Goal: Task Accomplishment & Management: Complete application form

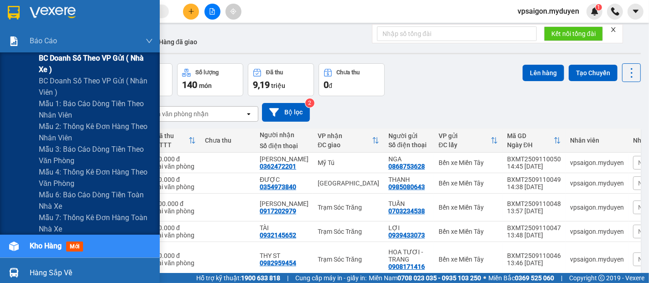
click at [57, 61] on span "BC doanh số theo VP gửi ( nhà xe )" at bounding box center [96, 63] width 114 height 23
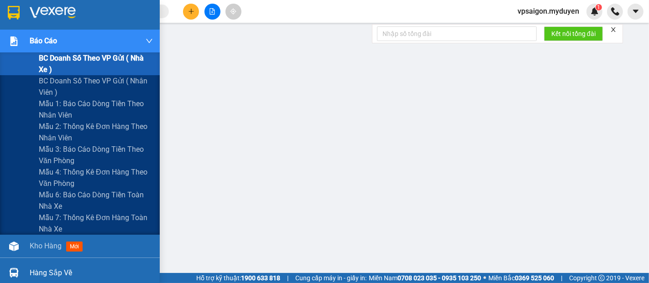
click at [57, 60] on span "BC doanh số theo VP gửi ( nhà xe )" at bounding box center [96, 63] width 114 height 23
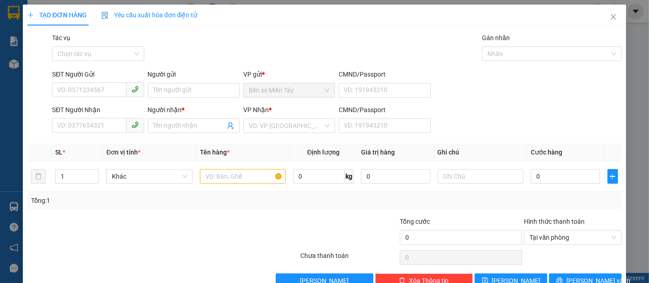
click at [617, 263] on div "TẠO ĐƠN HÀNG Yêu cầu xuất hóa đơn điện tử Transit Pickup Surcharge Ids Transit …" at bounding box center [324, 150] width 603 height 291
click at [524, 218] on div "Hình thức thanh toán" at bounding box center [573, 224] width 98 height 14
click at [85, 94] on input "SĐT Người Gửi" at bounding box center [89, 90] width 74 height 15
click at [83, 91] on input "SĐT Người Gửi" at bounding box center [89, 90] width 74 height 15
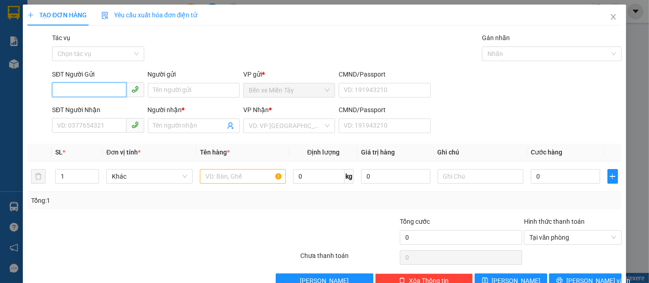
click at [83, 90] on input "SĐT Người Gửi" at bounding box center [89, 90] width 74 height 15
type input "0"
click at [179, 89] on input "Người gửi" at bounding box center [194, 90] width 92 height 15
click at [80, 92] on input "SĐT Người Gửi" at bounding box center [89, 90] width 74 height 15
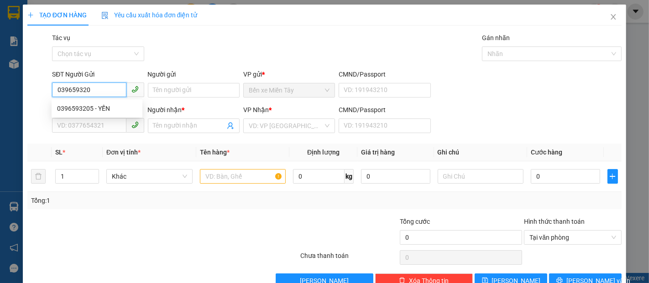
type input "0396593205"
click at [98, 109] on div "0396593205 - YẾN" at bounding box center [97, 109] width 80 height 10
type input "YẾN"
type input "0392903095"
type input "TIỂN"
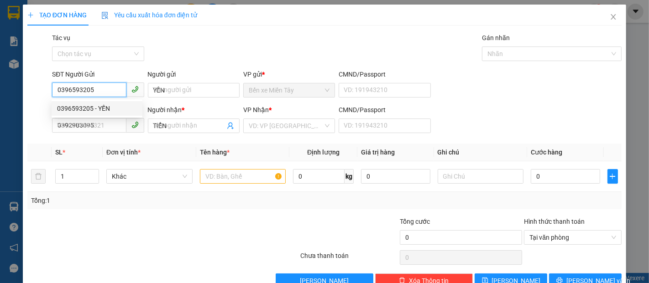
type input "60.000"
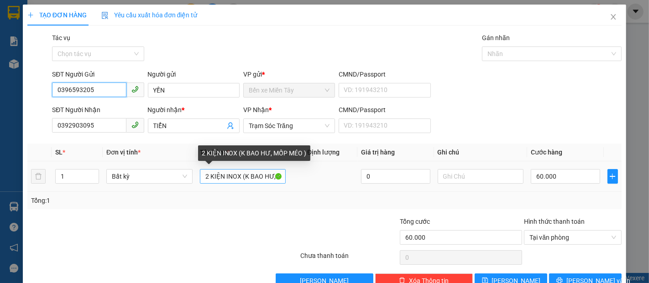
type input "0396593205"
click at [239, 176] on input "2 KIỆN INOX (K BAO HƯ, MỐP MÉO )" at bounding box center [243, 176] width 86 height 15
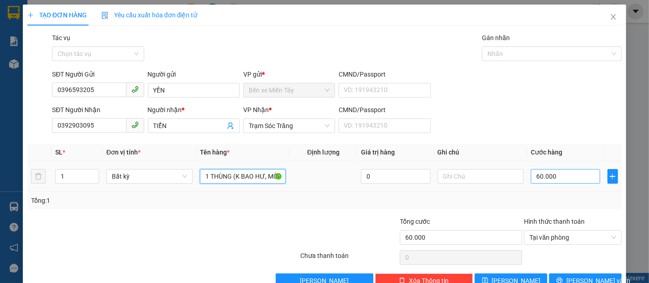
type input "1 THÙNG (K BAO HƯ, MỐP MÉO )"
click at [561, 176] on input "60.000" at bounding box center [565, 176] width 69 height 15
type input "0"
click at [531, 178] on input "0" at bounding box center [565, 176] width 69 height 15
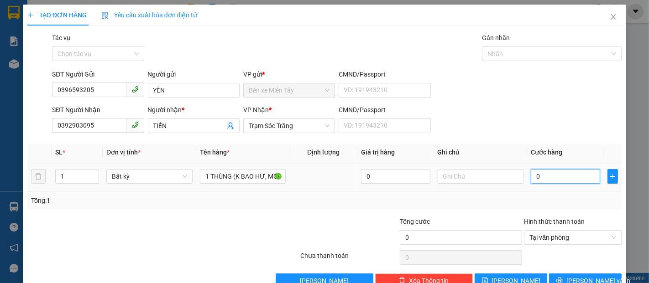
type input "30"
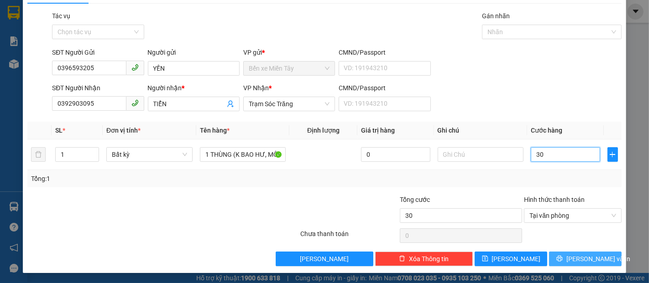
type input "30"
type input "30.000"
click at [574, 252] on button "[PERSON_NAME] và In" at bounding box center [585, 259] width 73 height 15
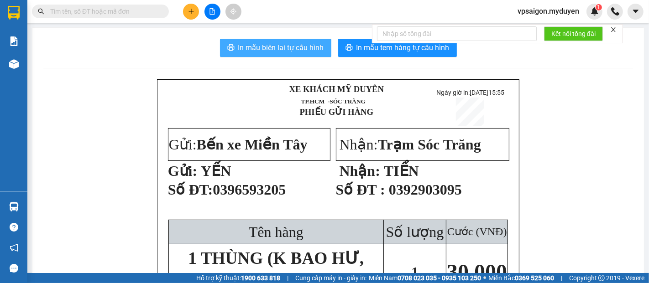
click at [308, 51] on span "In mẫu biên lai tự cấu hình" at bounding box center [281, 47] width 86 height 11
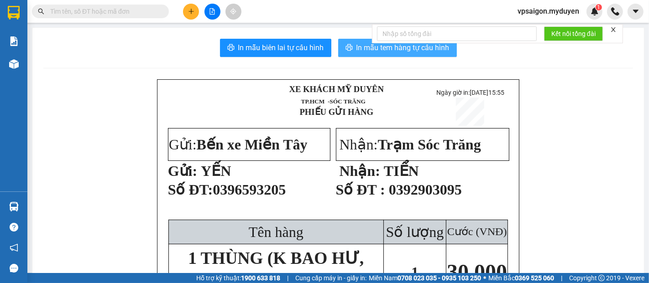
click at [380, 50] on span "In mẫu tem hàng tự cấu hình" at bounding box center [402, 47] width 93 height 11
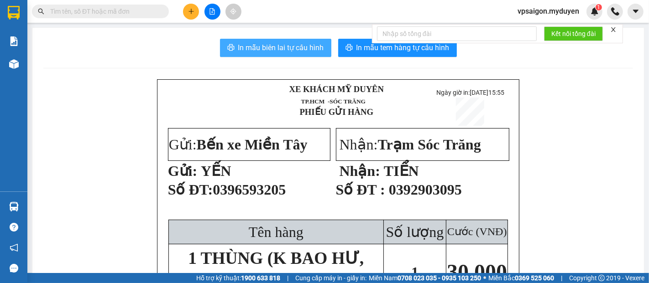
click at [295, 47] on span "In mẫu biên lai tự cấu hình" at bounding box center [281, 47] width 86 height 11
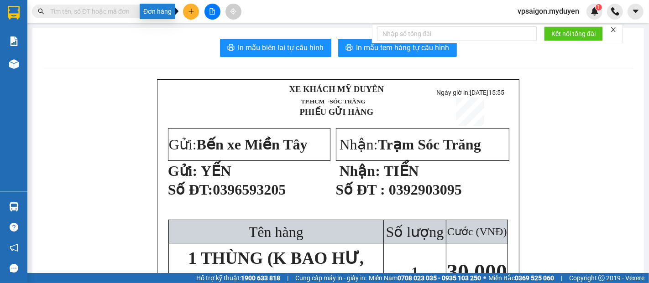
click at [186, 12] on button at bounding box center [191, 12] width 16 height 16
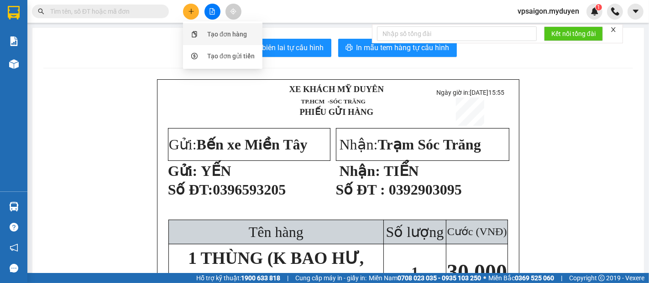
click at [234, 34] on div "Tạo đơn hàng" at bounding box center [227, 34] width 40 height 10
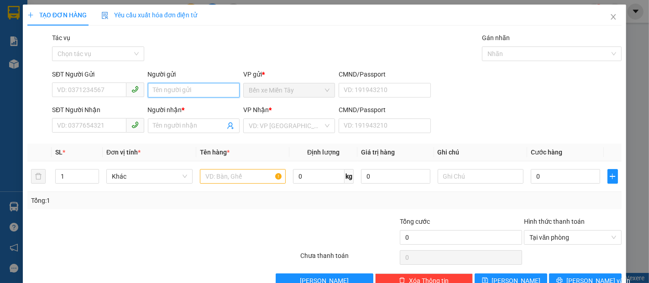
click at [183, 87] on input "Người gửi" at bounding box center [194, 90] width 92 height 15
type input "[PERSON_NAME]"
click at [99, 88] on input "SĐT Người Gửi" at bounding box center [89, 90] width 74 height 15
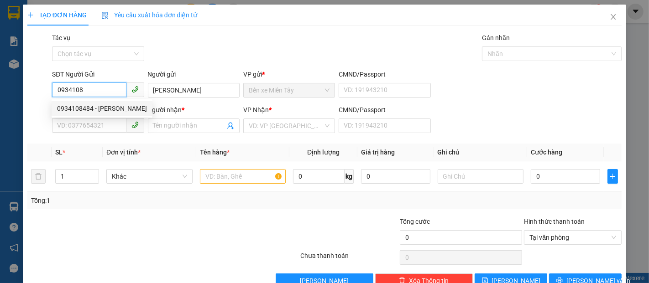
click at [116, 110] on div "0934108484 - [PERSON_NAME]" at bounding box center [102, 109] width 90 height 10
type input "0934108484"
type input "NGỌC TỶ"
type input "0973334072"
type input "TRANG BÙI"
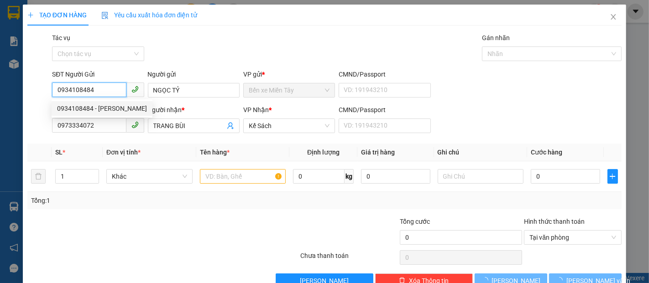
type input "80.000"
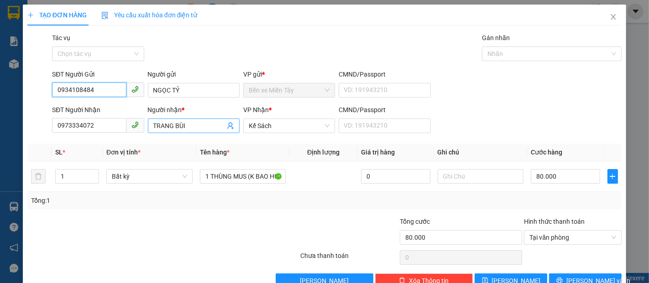
type input "0934108484"
click at [196, 123] on input "TRANG BÙI" at bounding box center [189, 126] width 72 height 10
type input "T"
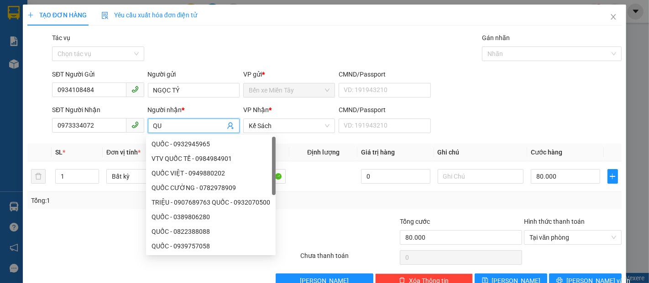
type input "Q"
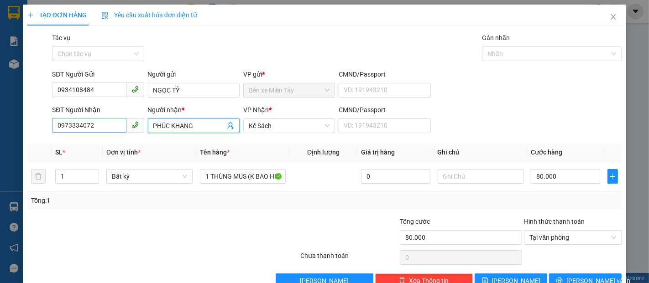
type input "PHÚC KHANG"
click at [95, 121] on input "0973334072" at bounding box center [89, 125] width 74 height 15
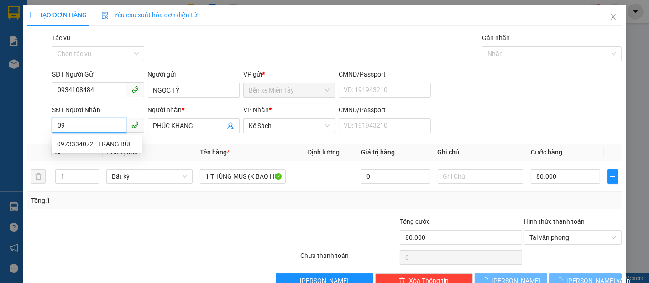
type input "0"
click at [86, 142] on div "0586200750 - KHANG-PH" at bounding box center [97, 144] width 80 height 10
type input "0586200750"
type input "KHANG-PH"
type input "100.000"
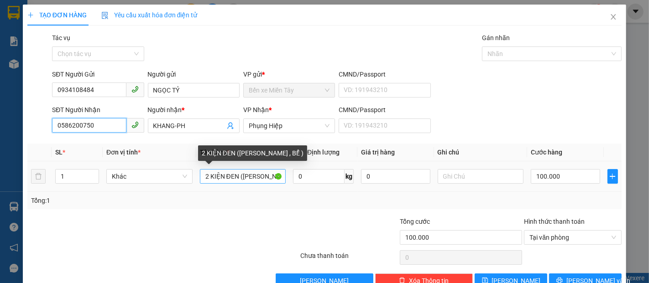
type input "0586200750"
click at [206, 178] on input "2 KIỆN ĐEN ([PERSON_NAME] , BỂ )" at bounding box center [243, 176] width 86 height 15
type input "2 KIỆN ĐEN ([PERSON_NAME] , BỂ )"
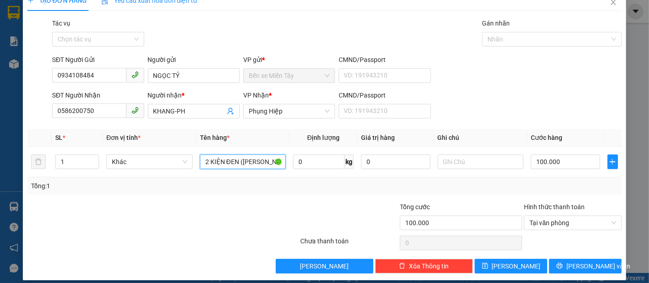
scroll to position [22, 0]
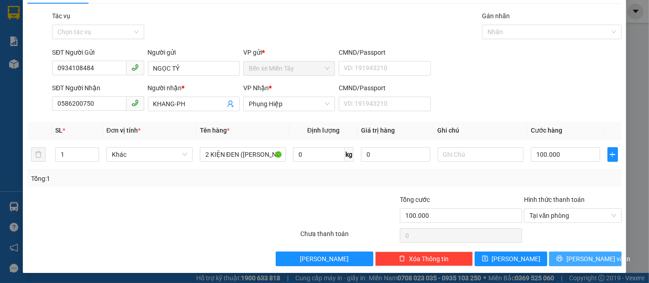
click at [576, 254] on span "[PERSON_NAME] và In" at bounding box center [598, 259] width 64 height 10
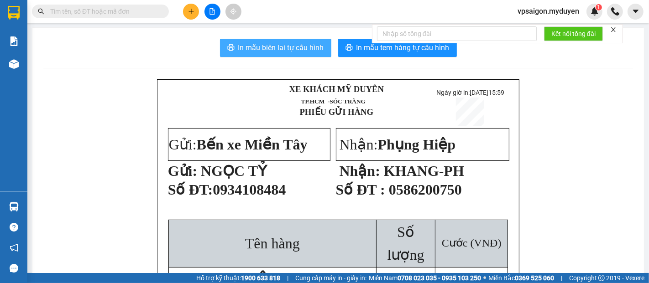
click at [281, 43] on span "In mẫu biên lai tự cấu hình" at bounding box center [281, 47] width 86 height 11
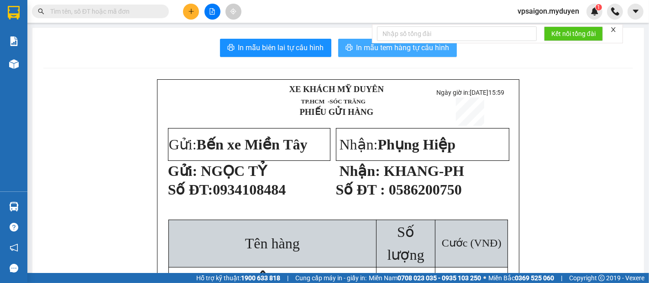
click at [365, 47] on span "In mẫu tem hàng tự cấu hình" at bounding box center [402, 47] width 93 height 11
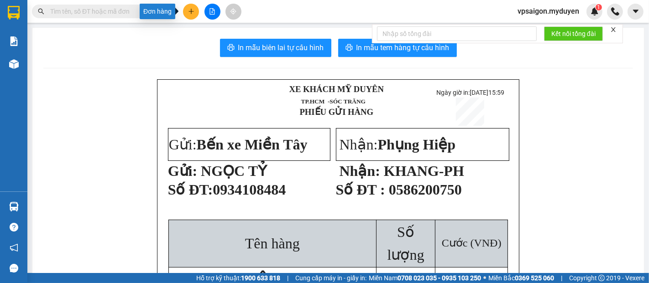
click at [188, 13] on icon "plus" at bounding box center [191, 11] width 6 height 6
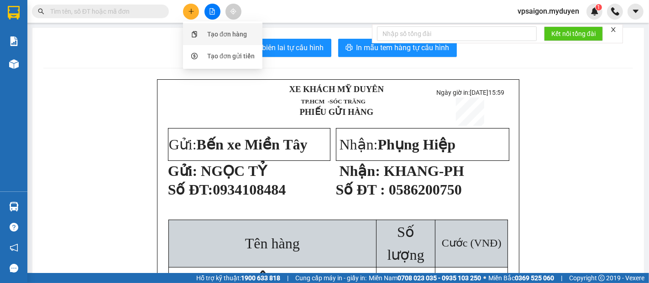
click at [226, 32] on div "Tạo đơn hàng" at bounding box center [227, 34] width 40 height 10
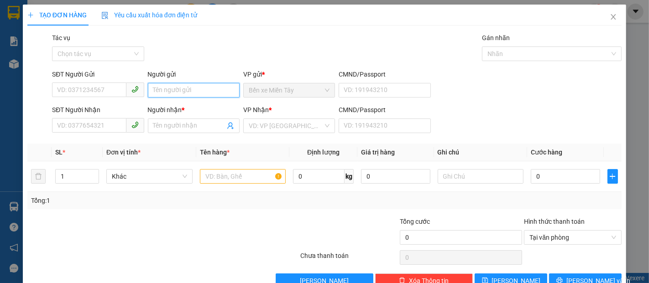
click at [173, 91] on input "Người gửi" at bounding box center [194, 90] width 92 height 15
click at [93, 94] on input "SĐT Người Gửi" at bounding box center [89, 90] width 74 height 15
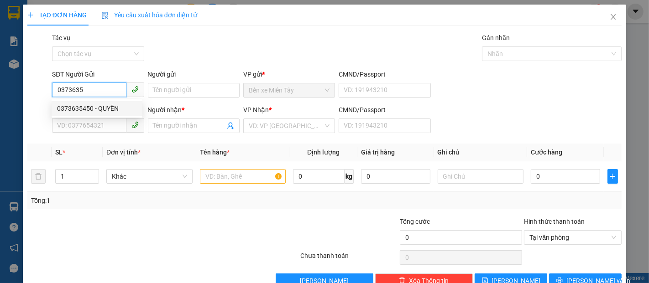
click at [105, 110] on div "0373635450 - QUYÊN" at bounding box center [97, 109] width 80 height 10
type input "0373635450"
type input "QUYÊN"
type input "0706808464"
type input "LÀ"
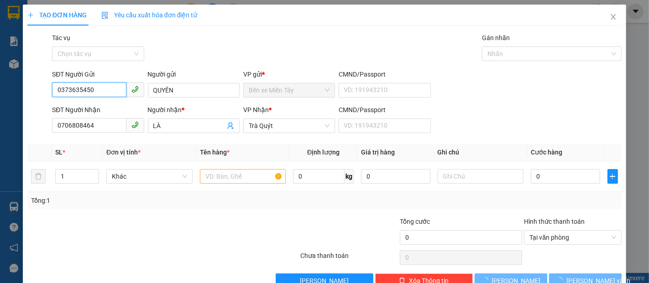
type input "40.000"
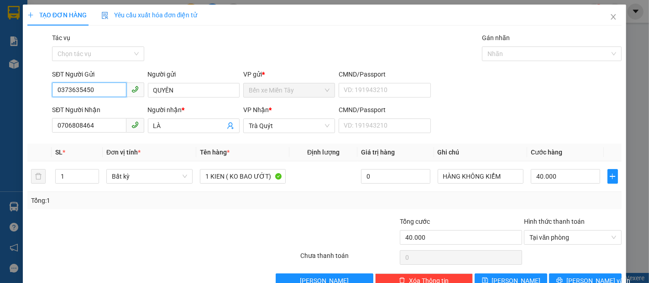
scroll to position [22, 0]
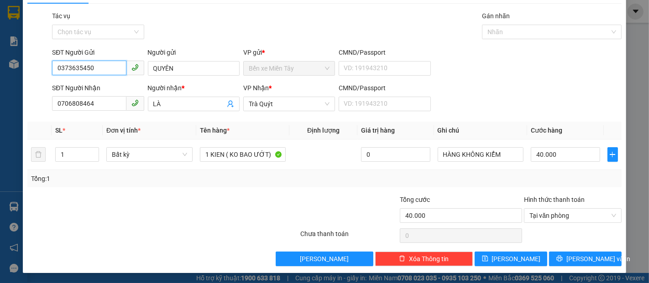
click at [96, 67] on input "0373635450" at bounding box center [89, 68] width 74 height 15
type input "0"
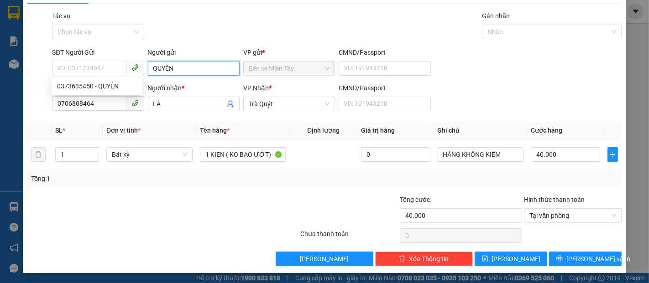
click at [179, 65] on input "QUYÊN" at bounding box center [194, 68] width 92 height 15
type input "Q"
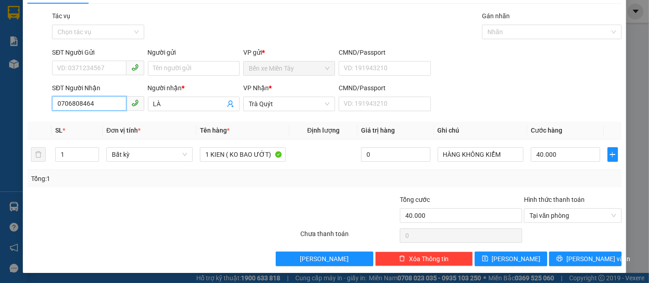
click at [102, 103] on input "0706808464" at bounding box center [89, 103] width 74 height 15
type input "0"
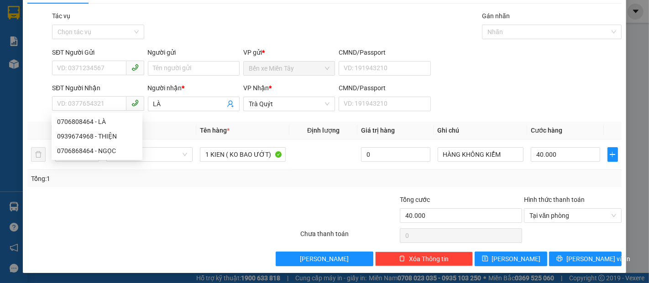
click at [181, 95] on div "Người nhận *" at bounding box center [194, 90] width 92 height 14
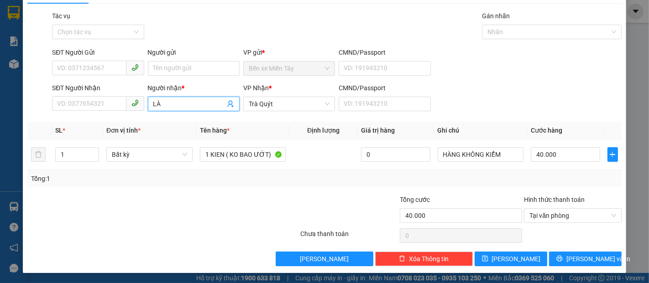
click at [170, 103] on input "LÀ" at bounding box center [189, 104] width 72 height 10
type input "L"
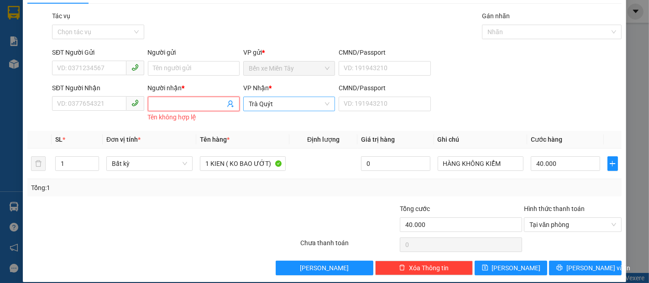
click at [297, 104] on span "Trà Quýt" at bounding box center [289, 104] width 81 height 14
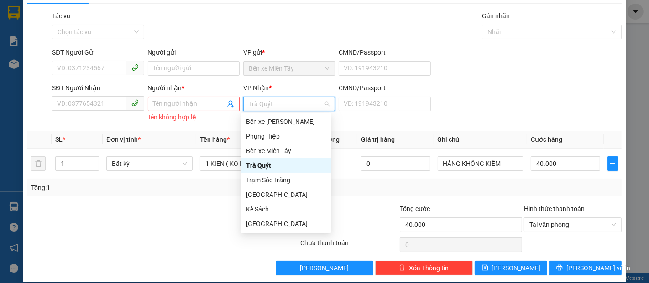
click at [179, 210] on div at bounding box center [113, 220] width 174 height 32
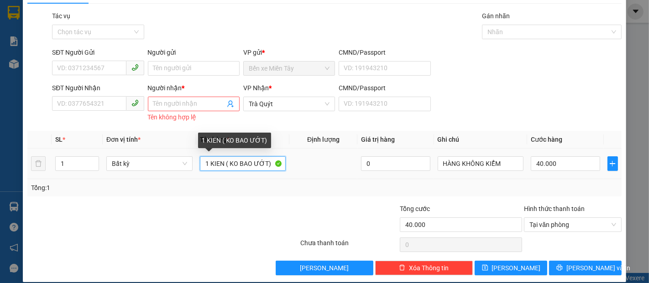
click at [270, 161] on input "1 KIEN ( KO BAO ƯỚT)" at bounding box center [243, 164] width 86 height 15
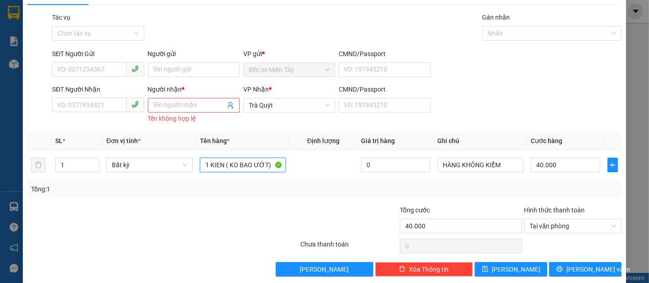
scroll to position [31, 0]
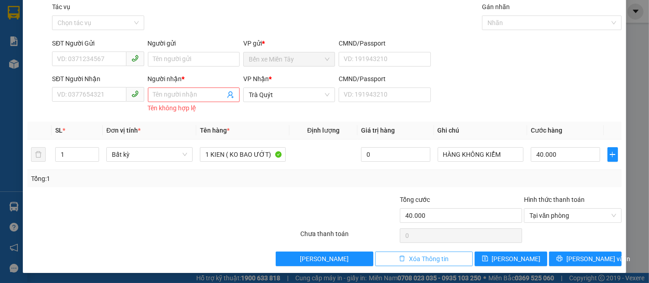
click at [428, 258] on span "Xóa Thông tin" at bounding box center [429, 259] width 40 height 10
type input "0"
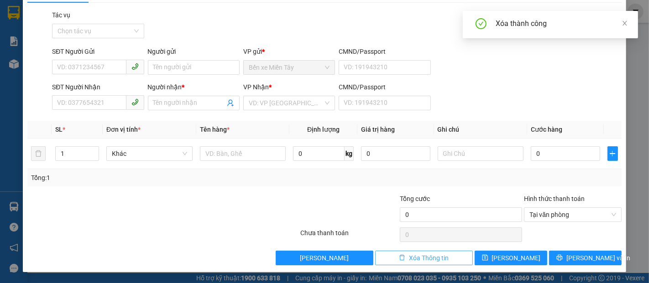
scroll to position [22, 0]
